Goal: Find specific page/section: Find specific page/section

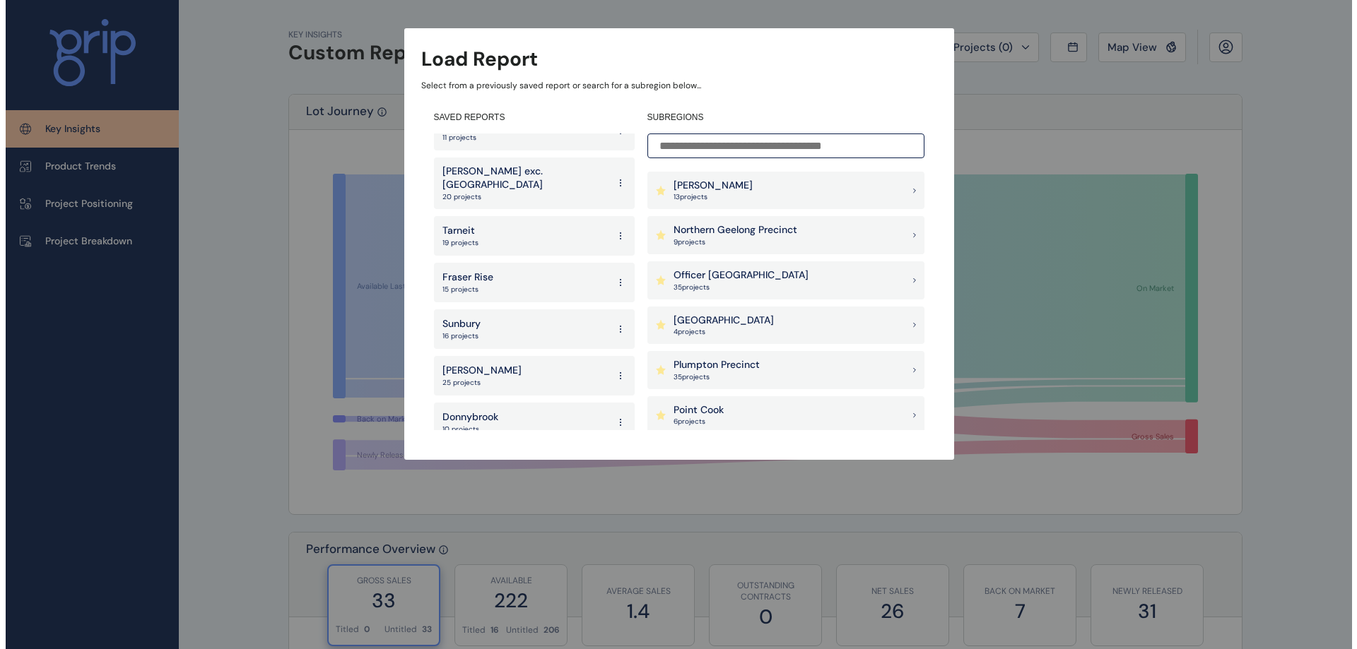
scroll to position [989, 0]
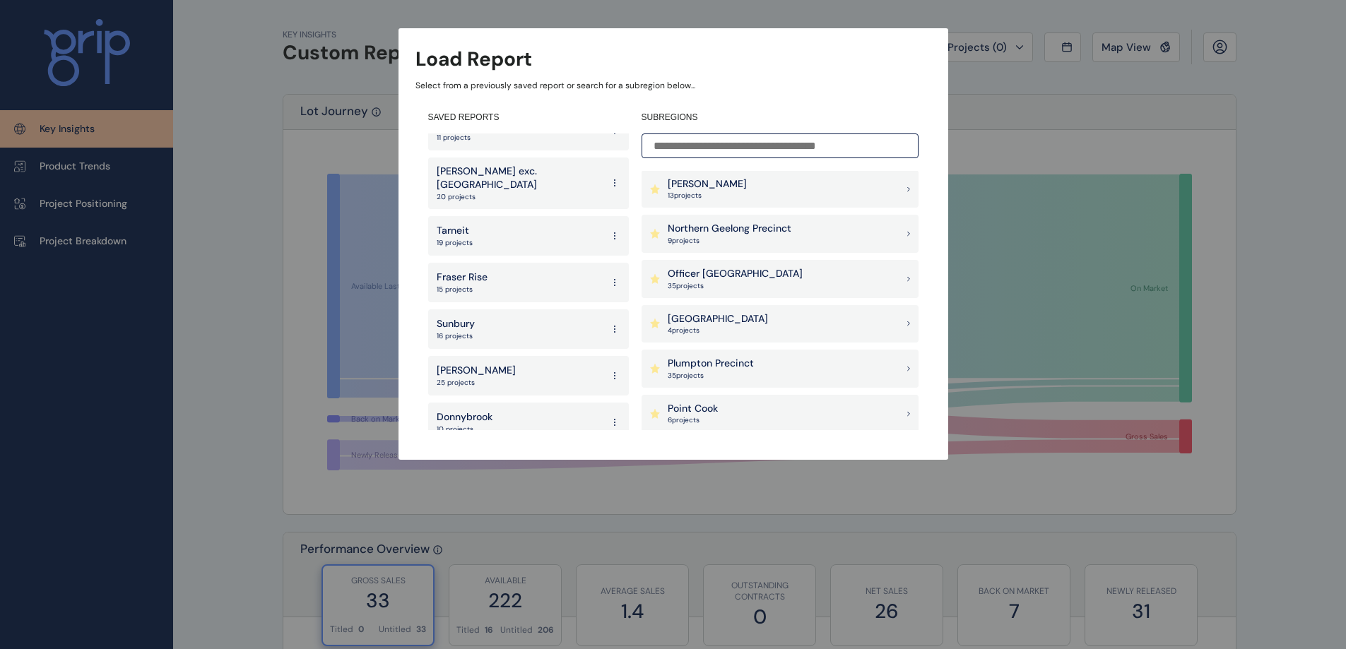
click at [752, 323] on div "Pakenham East 4 project s" at bounding box center [780, 324] width 277 height 38
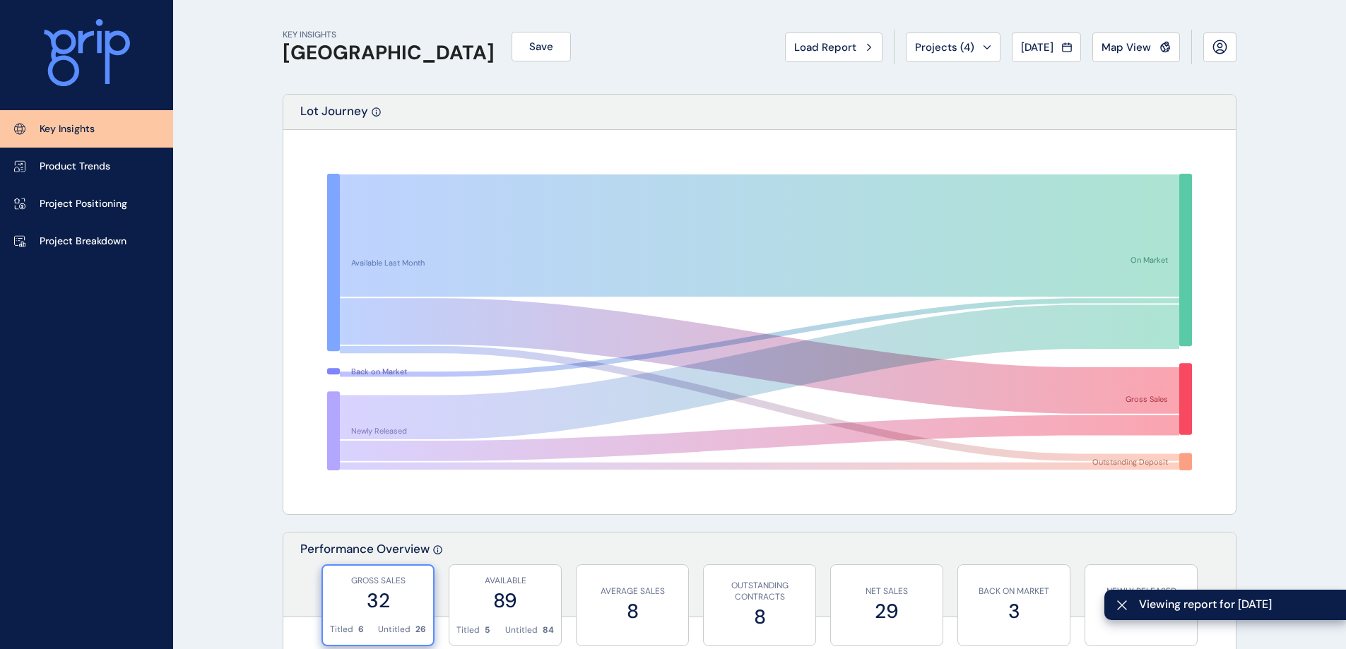
click at [112, 240] on p "Project Breakdown" at bounding box center [83, 242] width 87 height 14
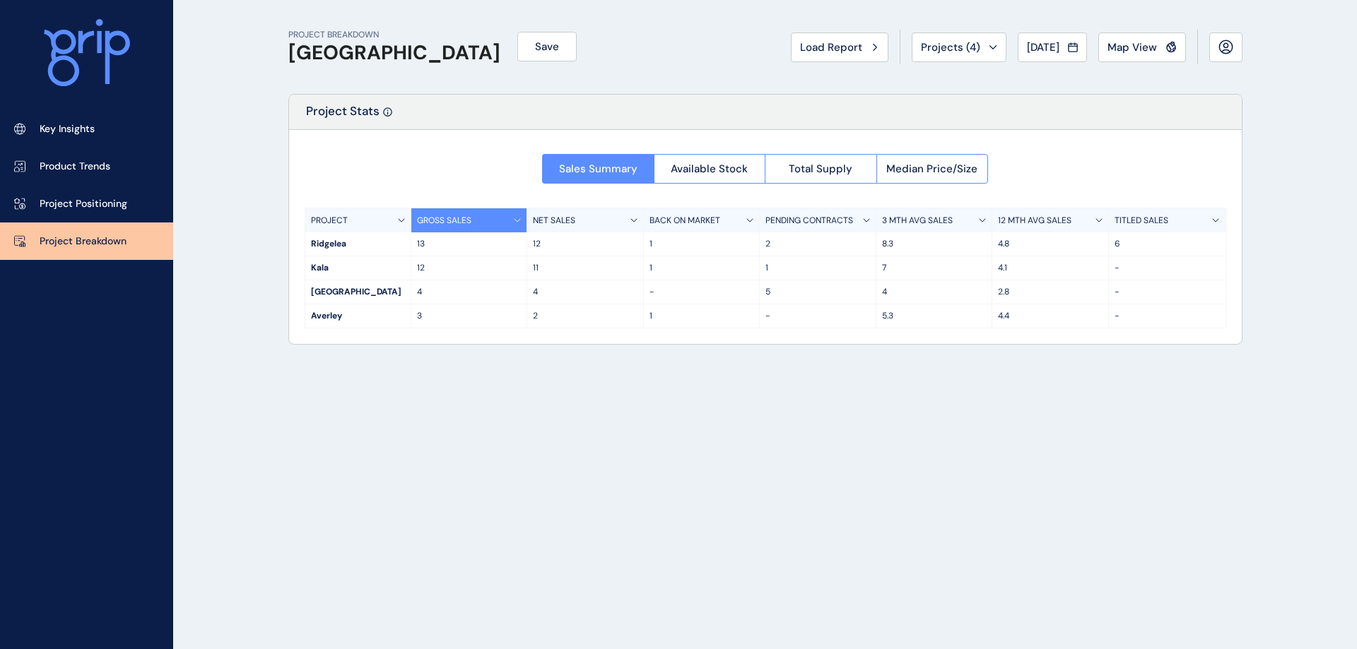
click at [815, 157] on button "Total Supply" at bounding box center [821, 169] width 112 height 30
